Goal: Transaction & Acquisition: Book appointment/travel/reservation

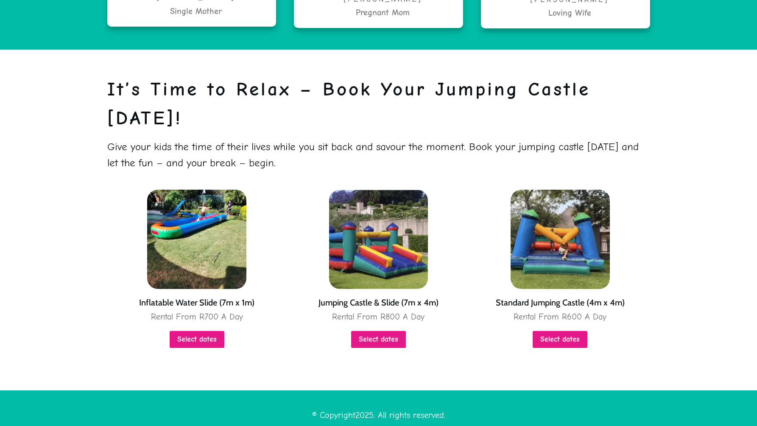
scroll to position [1942, 0]
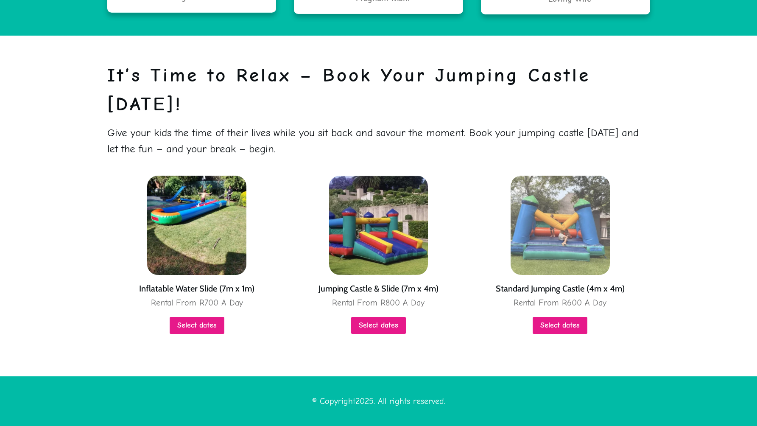
click at [549, 228] on img at bounding box center [560, 225] width 99 height 99
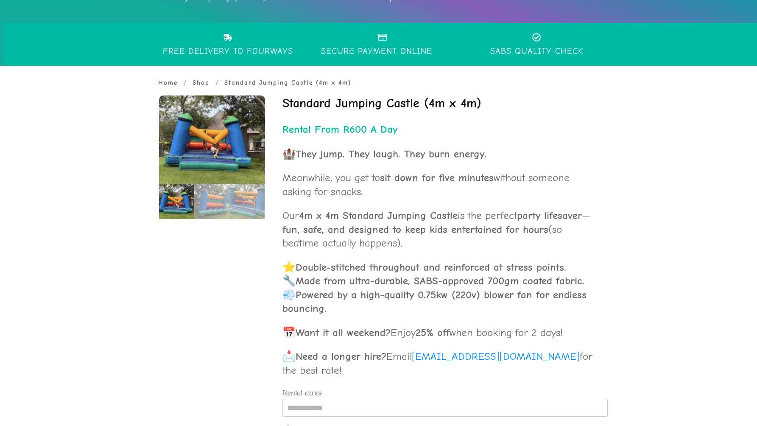
scroll to position [275, 0]
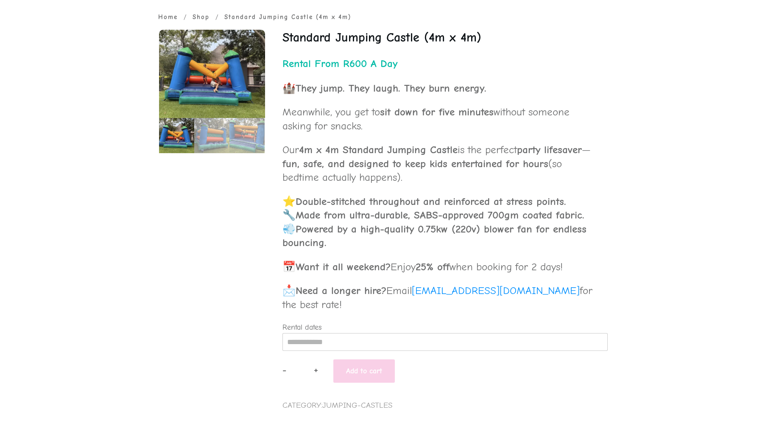
drag, startPoint x: 298, startPoint y: 266, endPoint x: 585, endPoint y: 266, distance: 286.4
click at [585, 266] on p "📅 Want it all weekend? Enjoy 25% off when booking for 2 days!" at bounding box center [441, 272] width 316 height 24
copy p "Want it all weekend? Enjoy 25% off when booking for 2 days!"
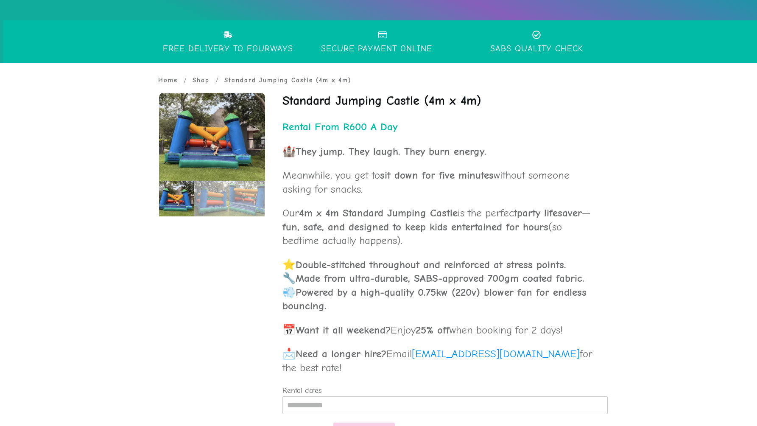
scroll to position [210, 0]
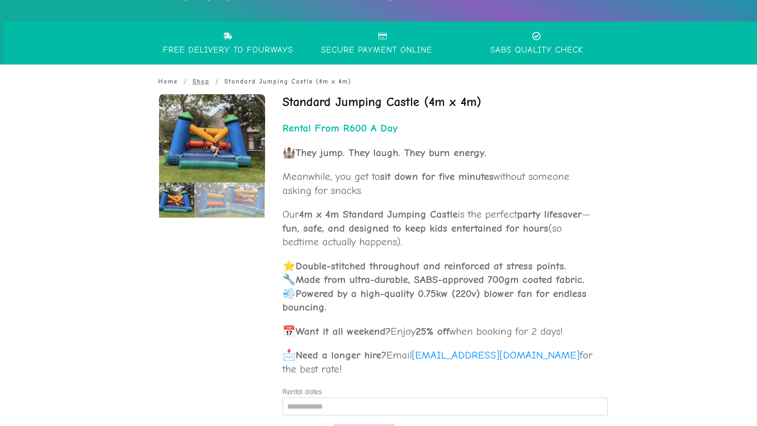
click at [209, 81] on span "Shop" at bounding box center [201, 82] width 17 height 8
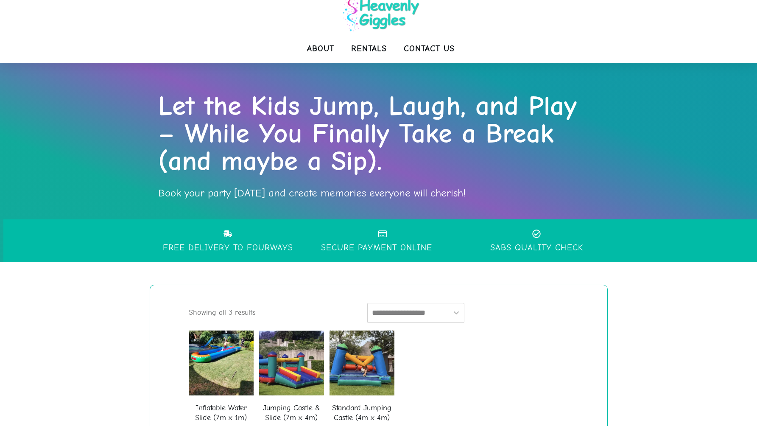
scroll to position [131, 0]
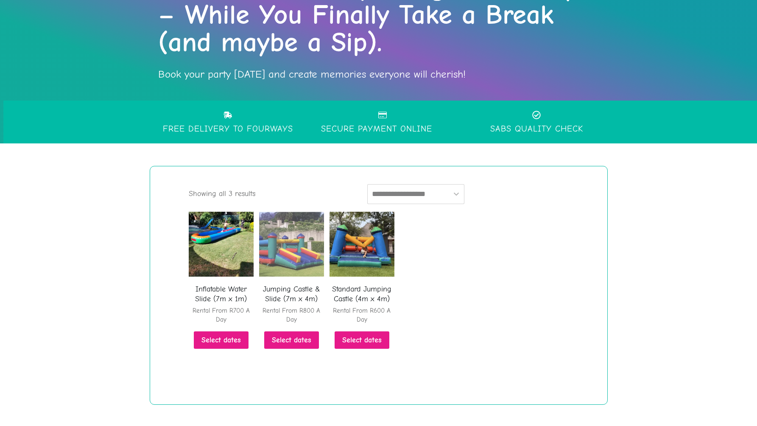
click at [296, 245] on img at bounding box center [291, 244] width 65 height 65
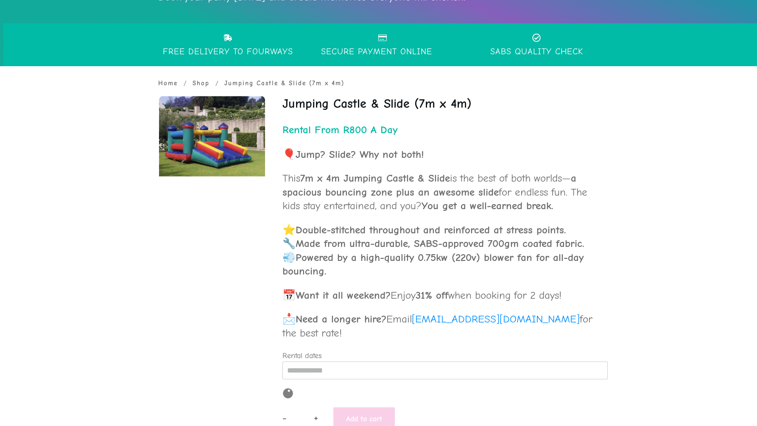
scroll to position [224, 0]
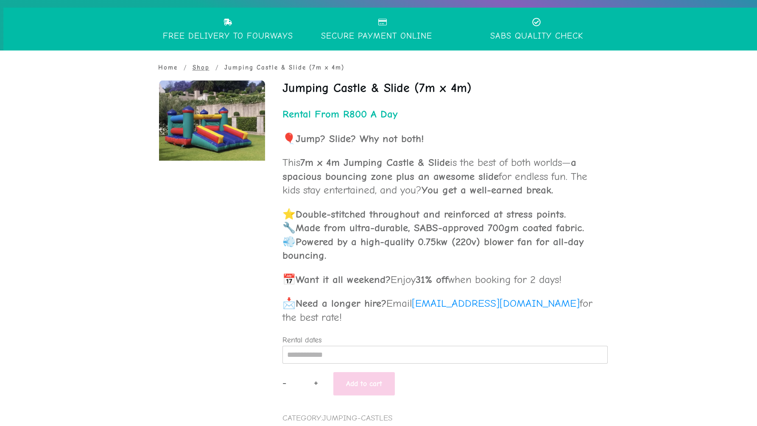
click at [206, 67] on span "Shop" at bounding box center [201, 68] width 17 height 8
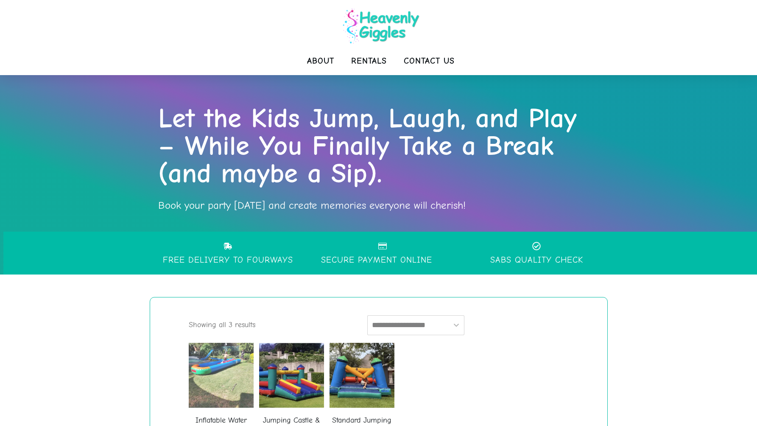
click at [225, 372] on img at bounding box center [221, 375] width 65 height 65
